Goal: Download file/media

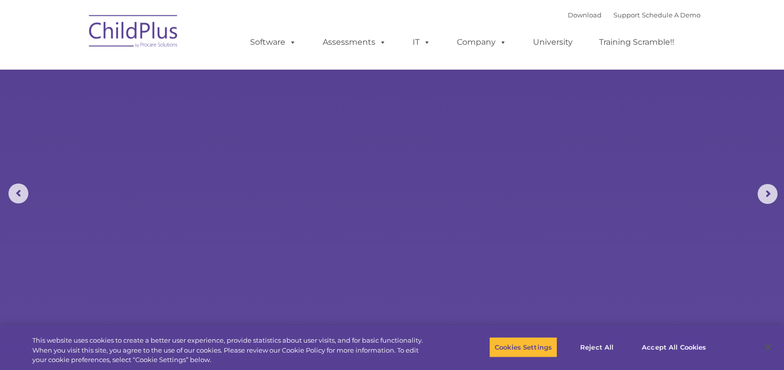
select select "MEDIUM"
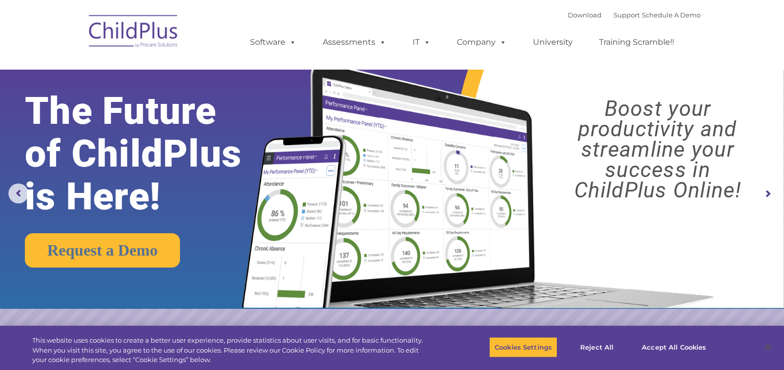
click at [464, 212] on img at bounding box center [476, 175] width 492 height 266
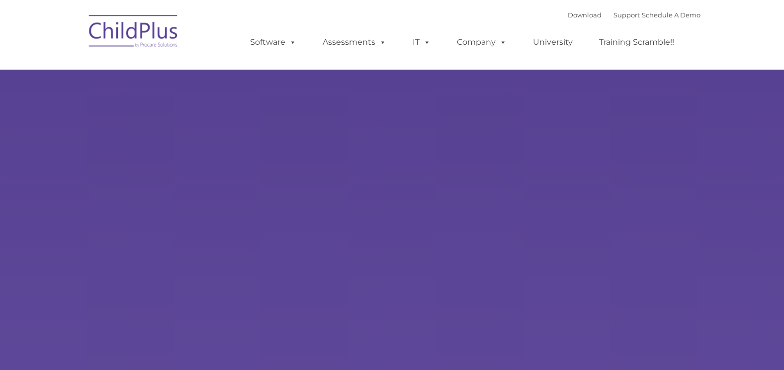
type input ""
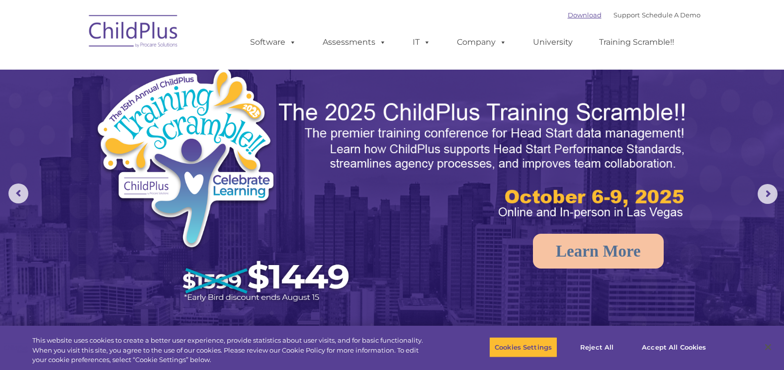
click at [573, 17] on link "Download" at bounding box center [585, 15] width 34 height 8
select select "MEDIUM"
